Goal: Transaction & Acquisition: Purchase product/service

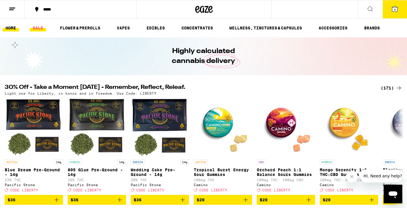
click at [42, 28] on link "SALE" at bounding box center [38, 28] width 16 height 7
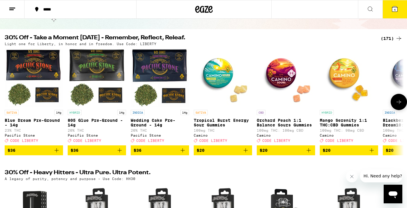
scroll to position [41, 0]
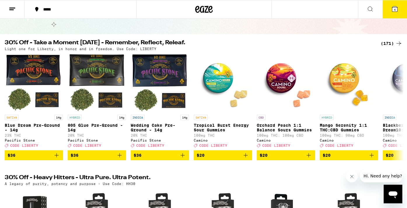
click at [386, 41] on div "(171)" at bounding box center [392, 43] width 22 height 7
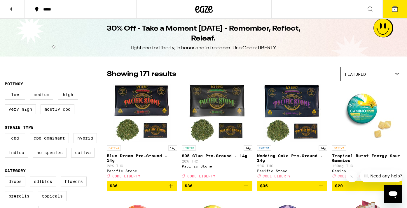
click at [364, 76] on span "Featured" at bounding box center [355, 74] width 21 height 5
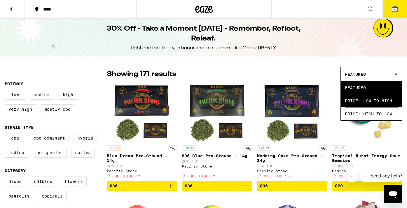
click at [361, 97] on span "Price: Low to High" at bounding box center [371, 100] width 53 height 13
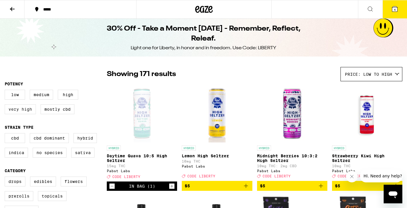
click at [35, 111] on label "Very High" at bounding box center [20, 109] width 31 height 10
click at [6, 91] on input "Very High" at bounding box center [6, 91] width 0 height 0
checkbox input "true"
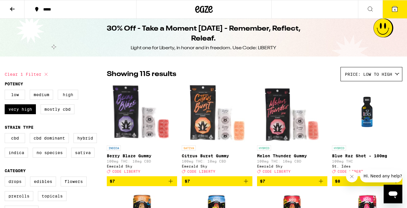
click at [72, 93] on label "High" at bounding box center [68, 95] width 20 height 10
click at [6, 91] on input "High" at bounding box center [6, 91] width 0 height 0
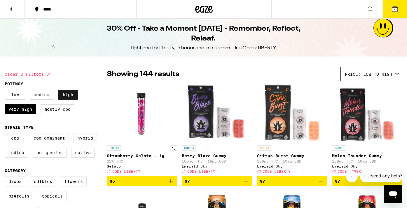
click at [72, 93] on label "High" at bounding box center [68, 95] width 20 height 10
click at [6, 91] on input "High" at bounding box center [6, 91] width 0 height 0
checkbox input "false"
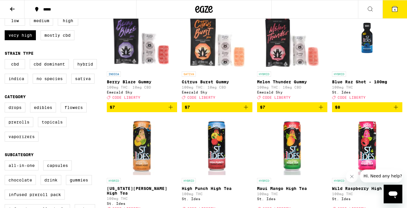
scroll to position [173, 0]
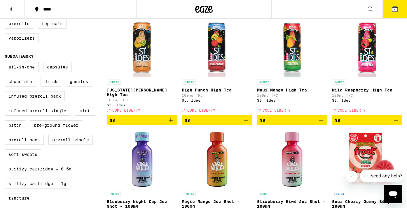
click at [369, 120] on span "$8" at bounding box center [367, 120] width 64 height 7
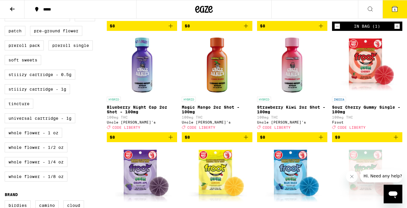
scroll to position [0, 0]
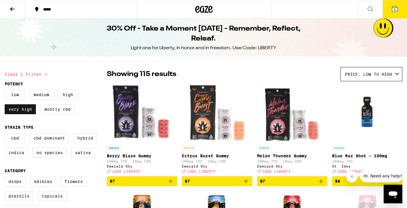
click at [25, 109] on label "Very High" at bounding box center [20, 109] width 31 height 10
click at [6, 91] on input "Very High" at bounding box center [6, 91] width 0 height 0
checkbox input "false"
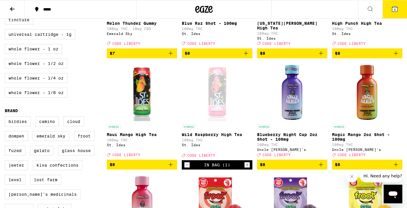
scroll to position [351, 0]
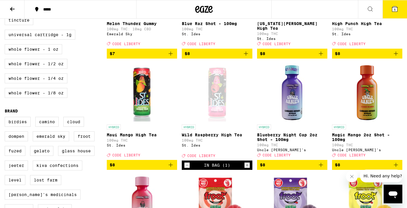
click at [188, 169] on icon "Decrement" at bounding box center [186, 165] width 5 height 7
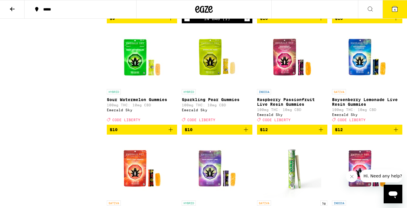
scroll to position [585, 0]
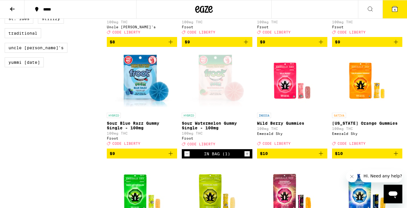
click at [188, 158] on icon "Decrement" at bounding box center [186, 154] width 5 height 7
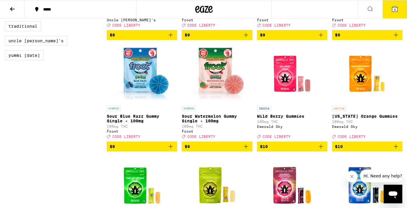
scroll to position [604, 0]
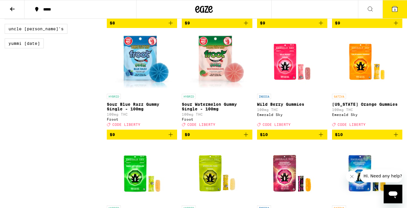
click at [209, 138] on span "$9" at bounding box center [217, 134] width 64 height 7
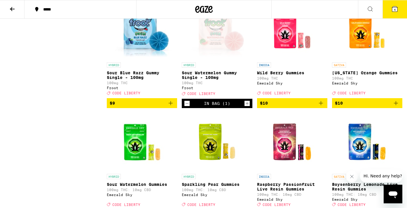
scroll to position [603, 0]
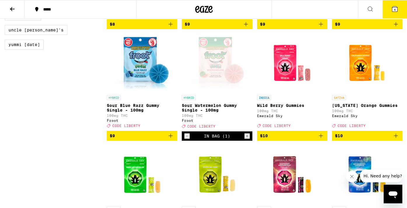
click at [394, 12] on icon at bounding box center [394, 9] width 7 height 7
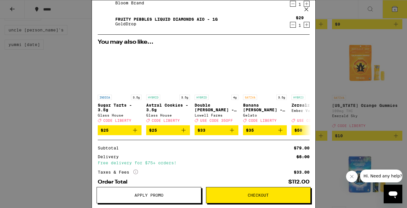
scroll to position [103, 0]
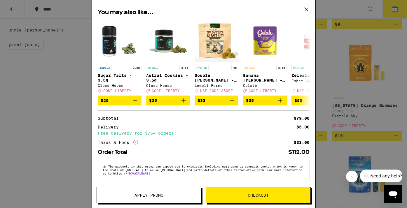
click at [186, 194] on span "Apply Promo" at bounding box center [149, 195] width 104 height 4
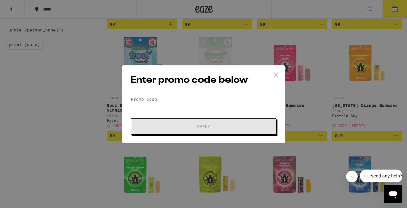
click at [194, 102] on input "Promo Code" at bounding box center [203, 99] width 146 height 9
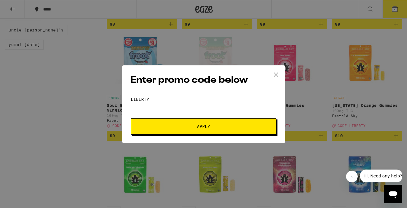
type input "liberty"
click at [217, 127] on span "Apply" at bounding box center [203, 127] width 105 height 4
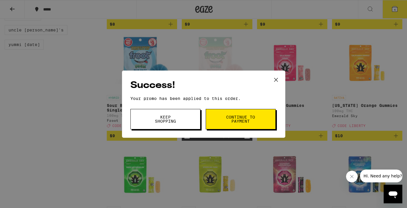
click at [179, 125] on button "Keep Shopping" at bounding box center [165, 119] width 70 height 20
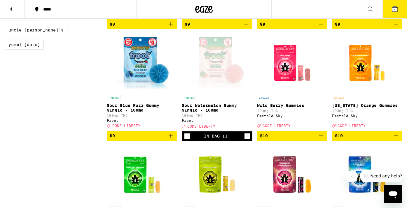
click at [382, 11] on button at bounding box center [370, 9] width 25 height 18
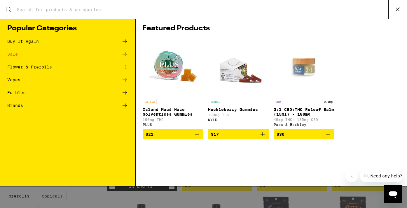
click at [394, 8] on icon at bounding box center [397, 9] width 9 height 9
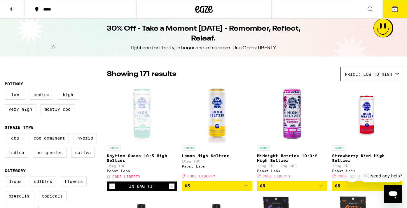
click at [392, 15] on button "4" at bounding box center [394, 9] width 25 height 18
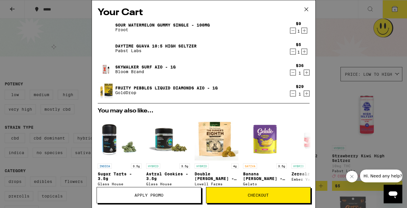
click at [357, 13] on div "Your Cart Sour Watermelon Gummy Single - 100mg Froot $9 1 Daytime Guava 10:5 Hi…" at bounding box center [203, 104] width 407 height 208
